Goal: Find specific page/section: Find specific page/section

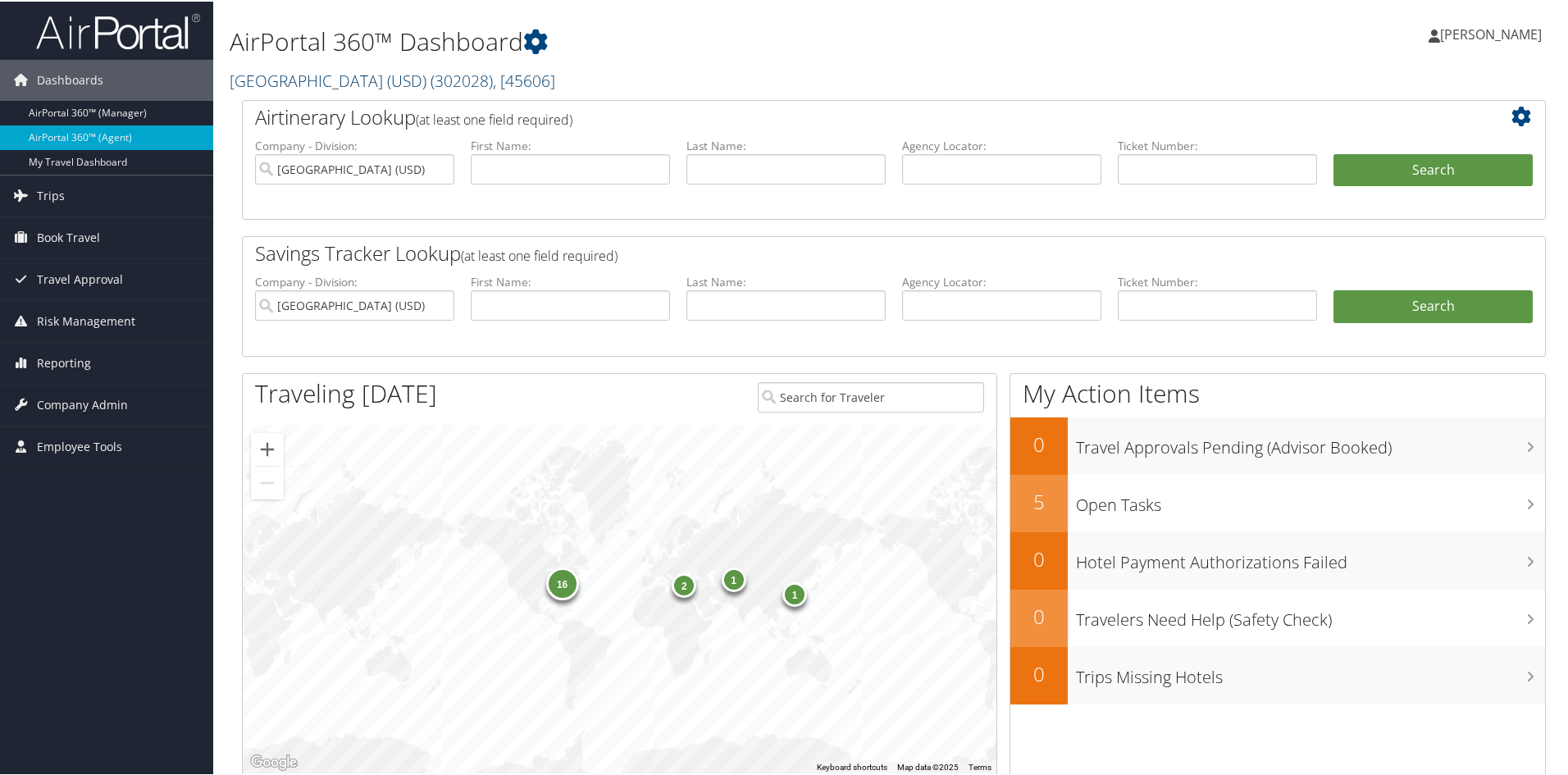
click at [534, 78] on span ", [ 45606 ]" at bounding box center [524, 79] width 62 height 22
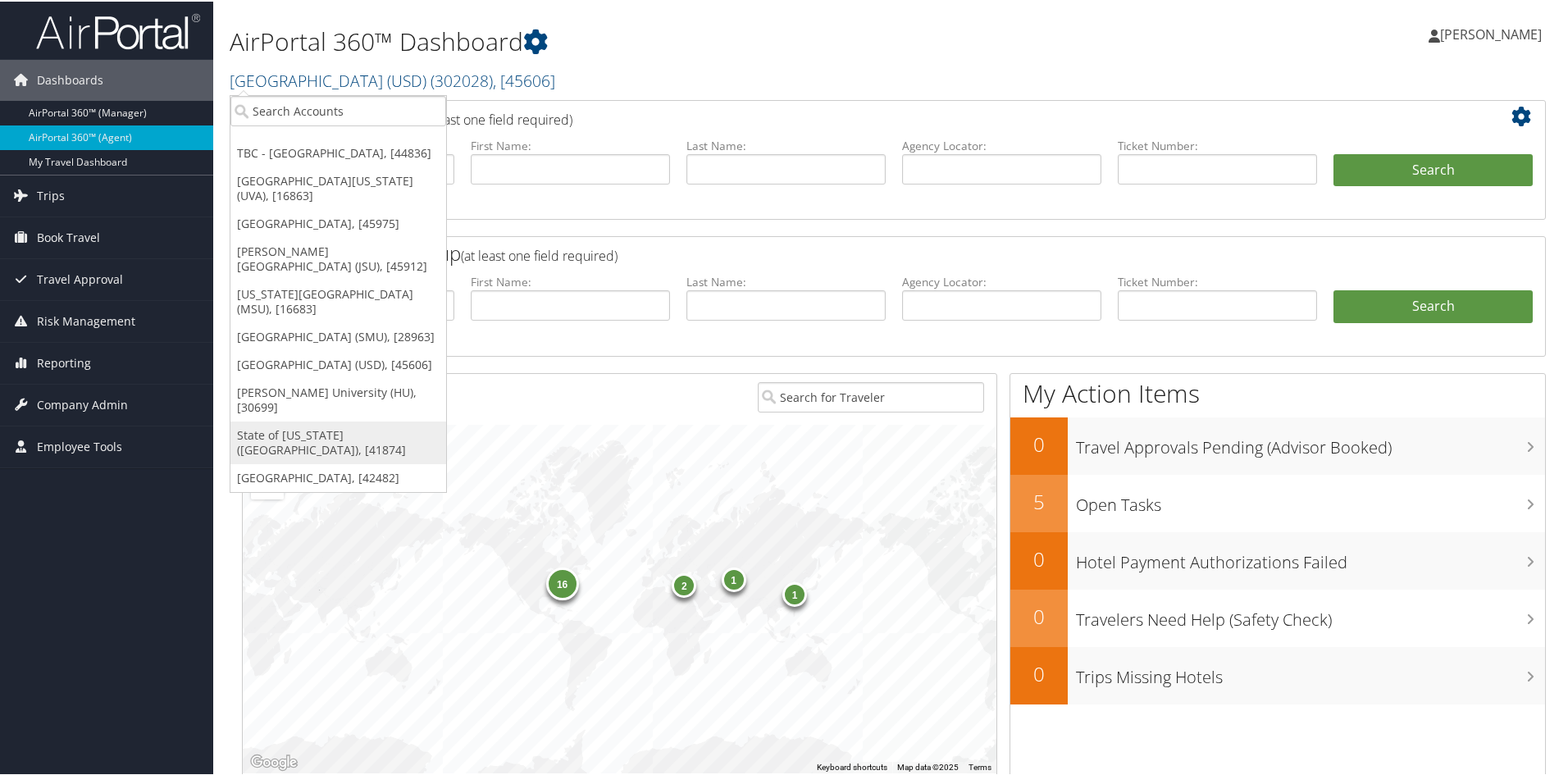
click at [288, 434] on link "State of [US_STATE] ([GEOGRAPHIC_DATA]), [41874]" at bounding box center [339, 441] width 216 height 43
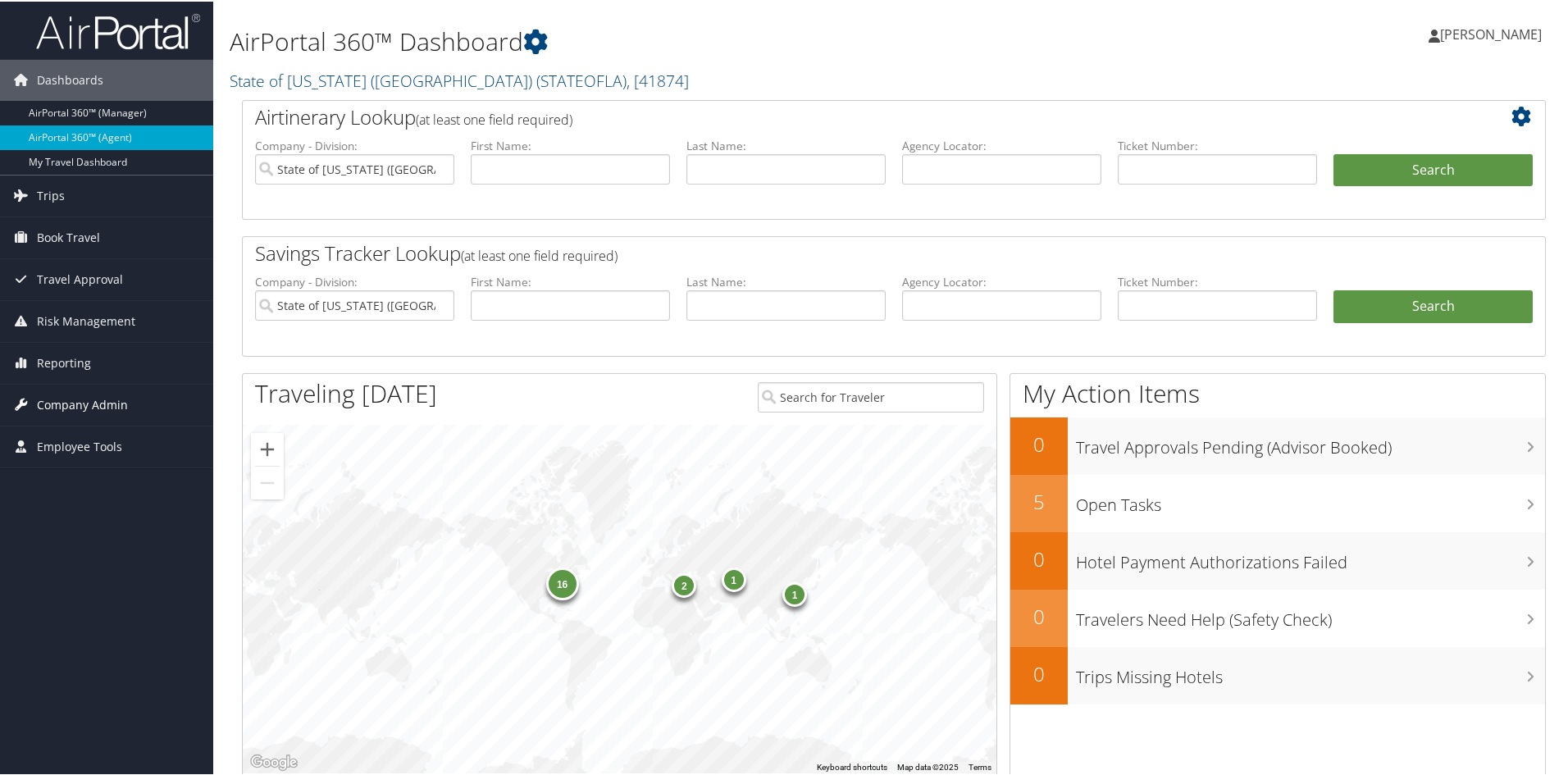
click at [62, 402] on span "Company Admin" at bounding box center [82, 403] width 91 height 41
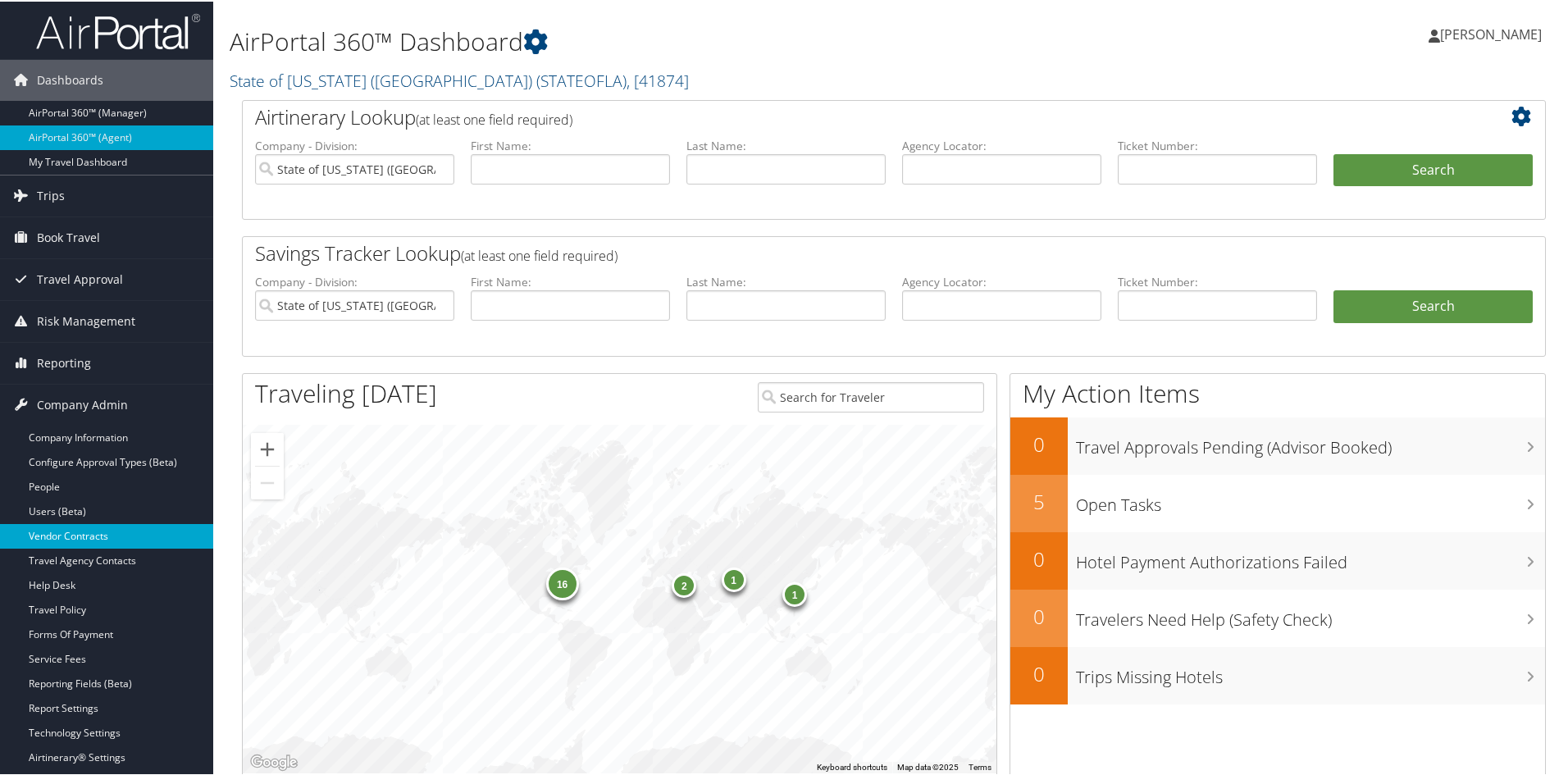
click at [71, 526] on link "Vendor Contracts" at bounding box center [106, 535] width 213 height 25
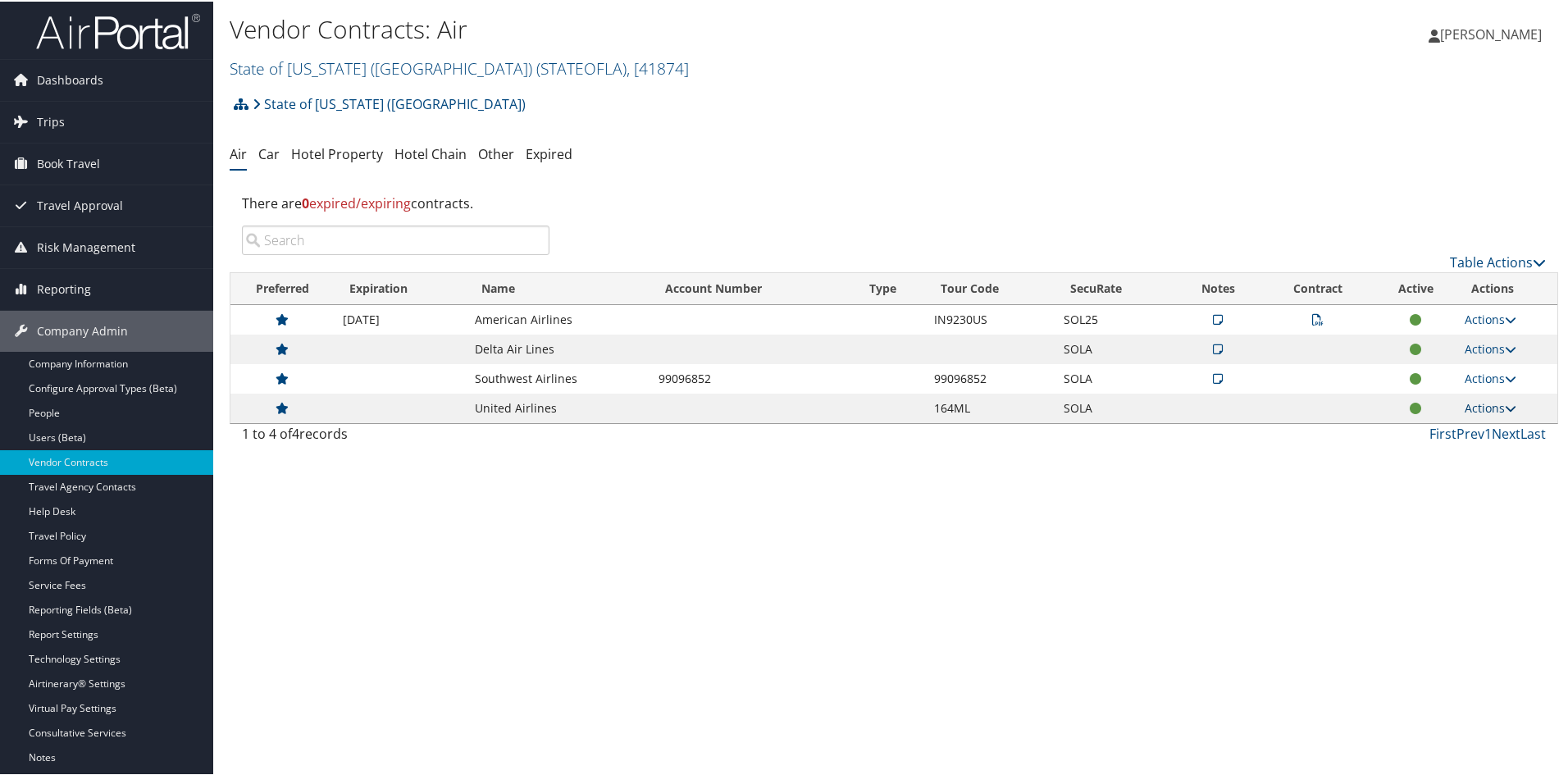
click at [1505, 402] on icon at bounding box center [1510, 407] width 11 height 11
click at [1506, 404] on icon at bounding box center [1510, 407] width 11 height 11
click at [1212, 316] on icon at bounding box center [1217, 318] width 9 height 11
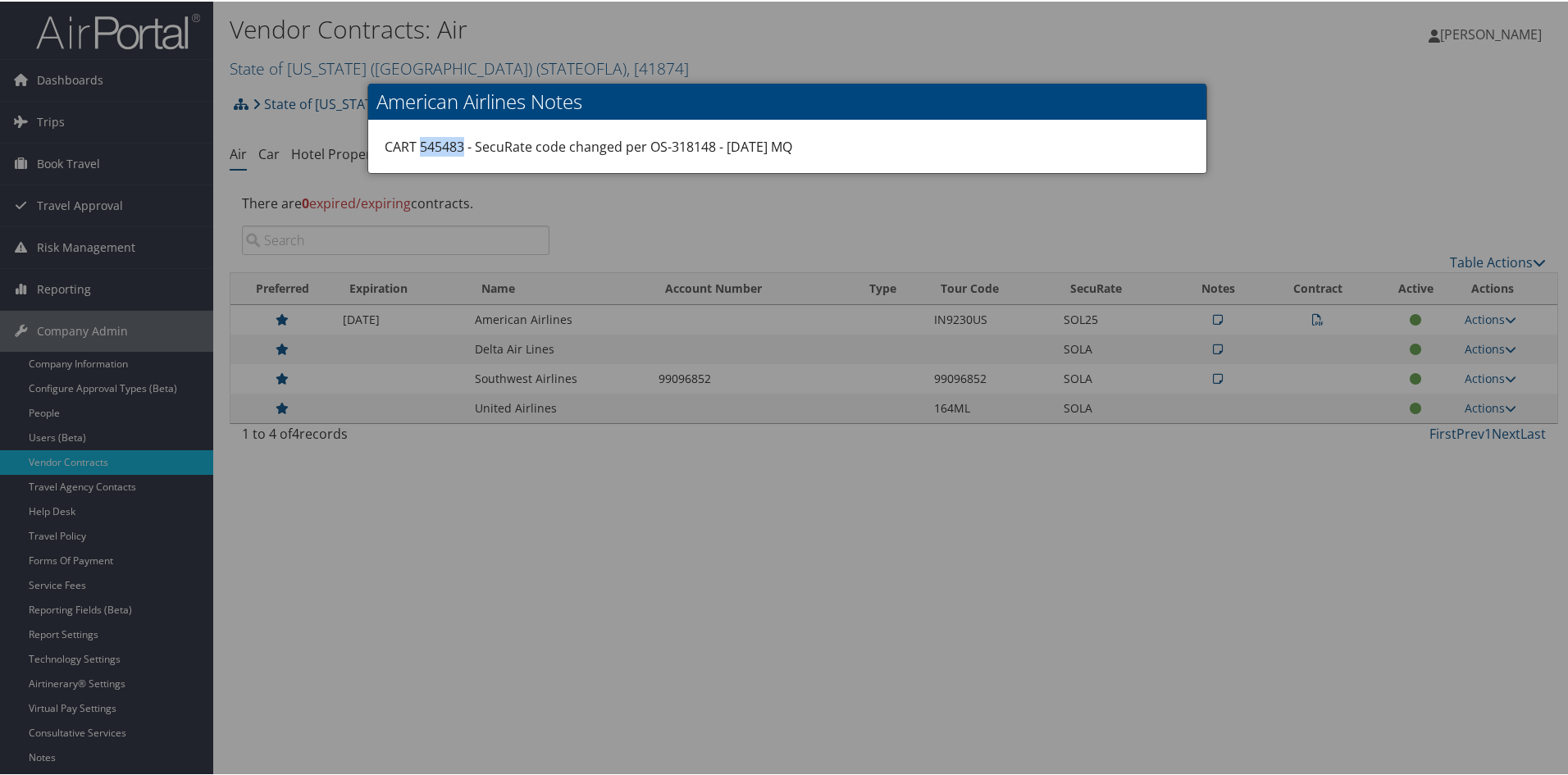
drag, startPoint x: 415, startPoint y: 144, endPoint x: 461, endPoint y: 143, distance: 46.0
click at [461, 143] on div "CART 545483 - SecuRate code changed per OS-318148 - [DATE] MQ" at bounding box center [787, 145] width 838 height 52
copy div "545483"
